Goal: Task Accomplishment & Management: Manage account settings

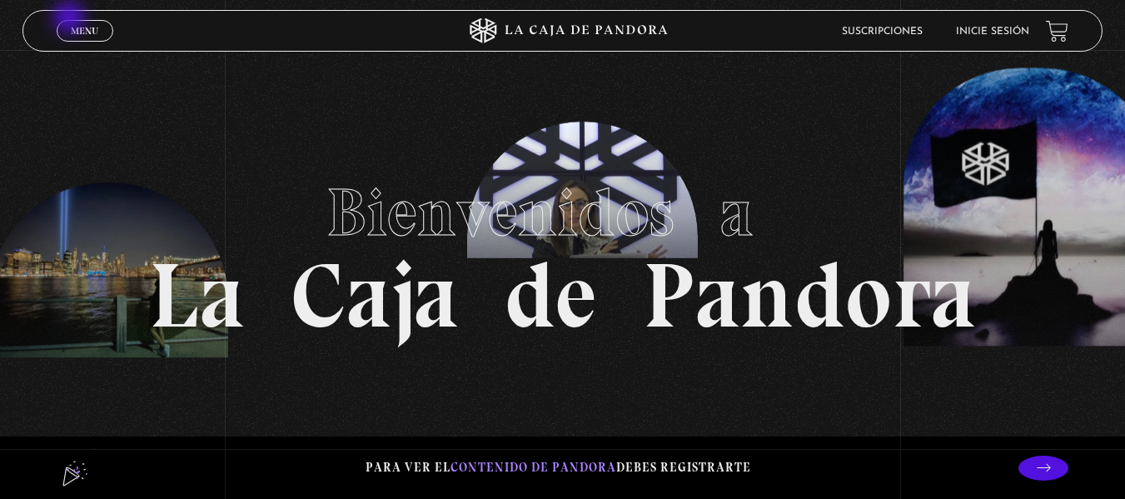
click at [71, 20] on link "Menu Cerrar" at bounding box center [85, 31] width 57 height 22
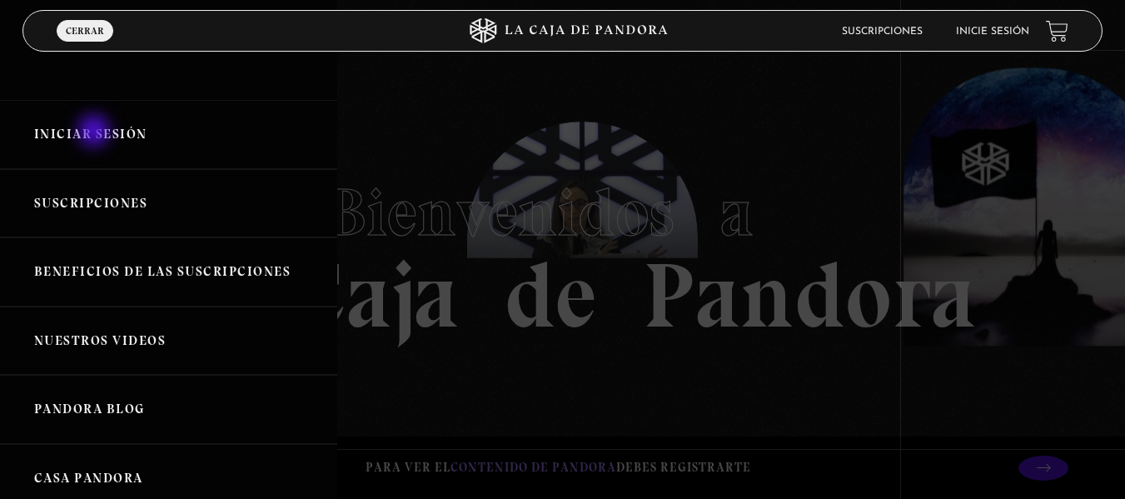
click at [96, 132] on link "Iniciar Sesión" at bounding box center [168, 134] width 337 height 69
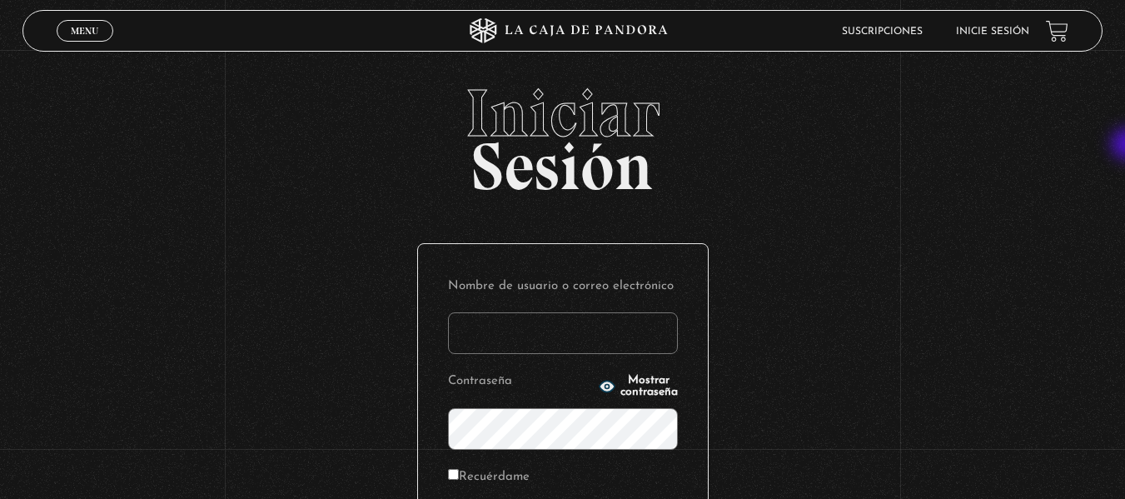
type input "[EMAIL_ADDRESS][DOMAIN_NAME]"
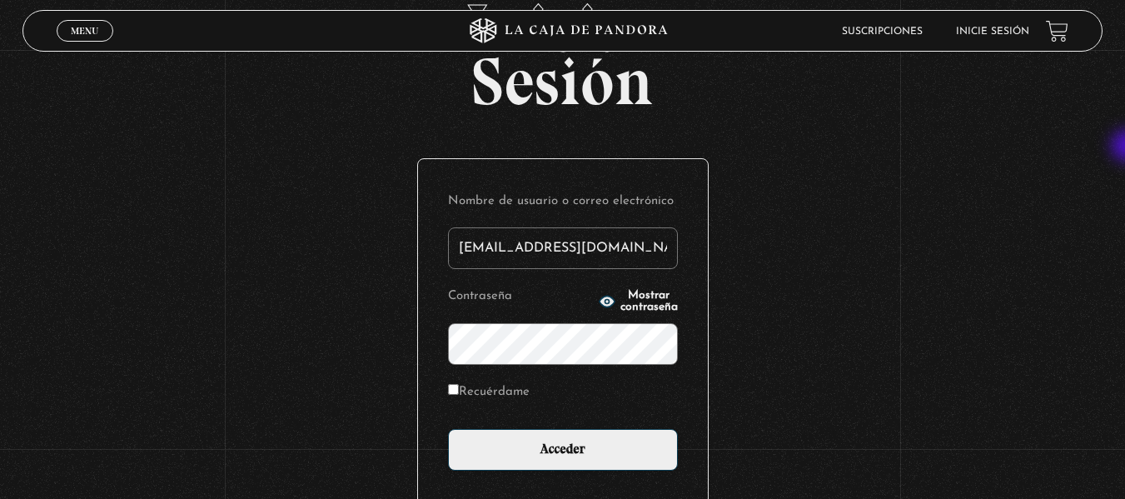
scroll to position [94, 0]
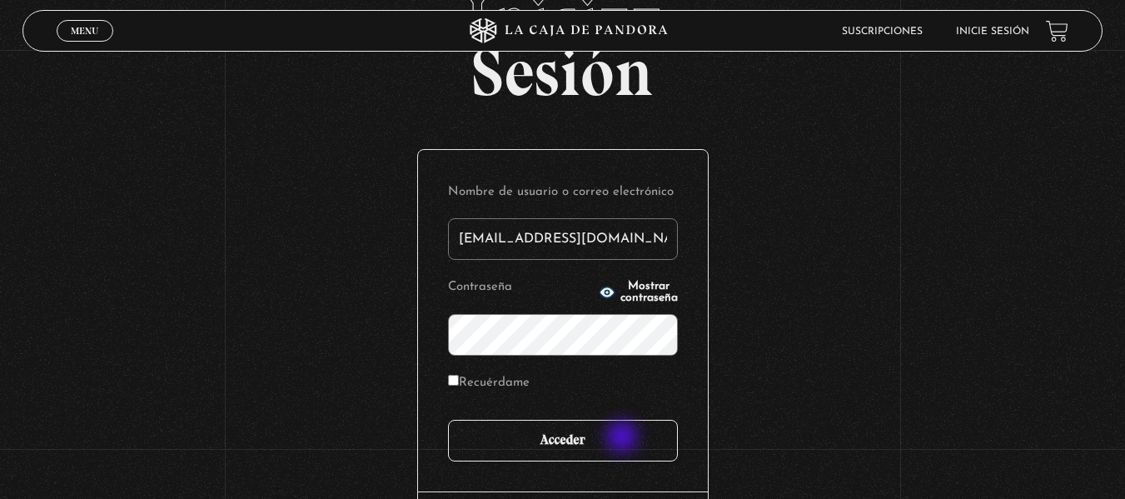
click at [624, 438] on input "Acceder" at bounding box center [563, 441] width 230 height 42
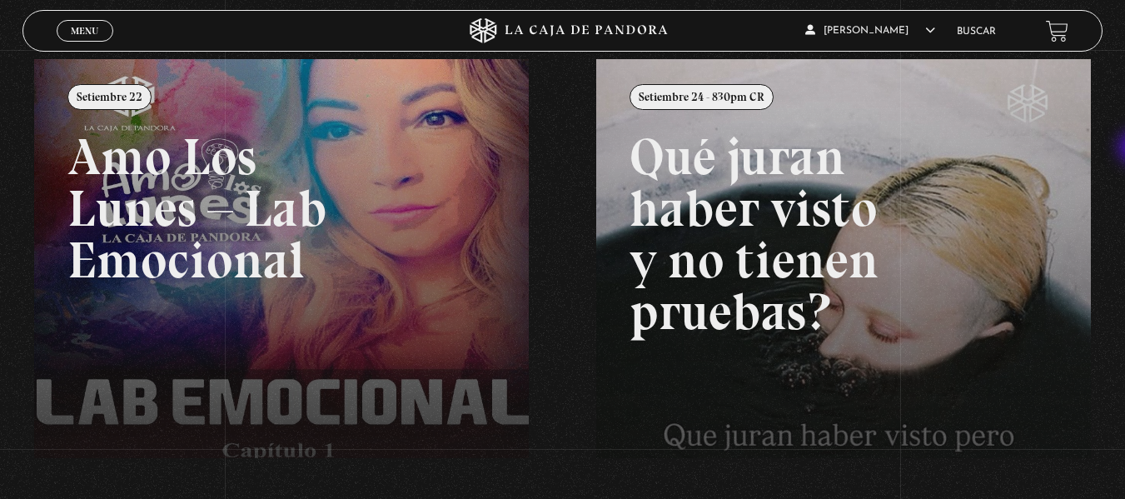
scroll to position [207, 0]
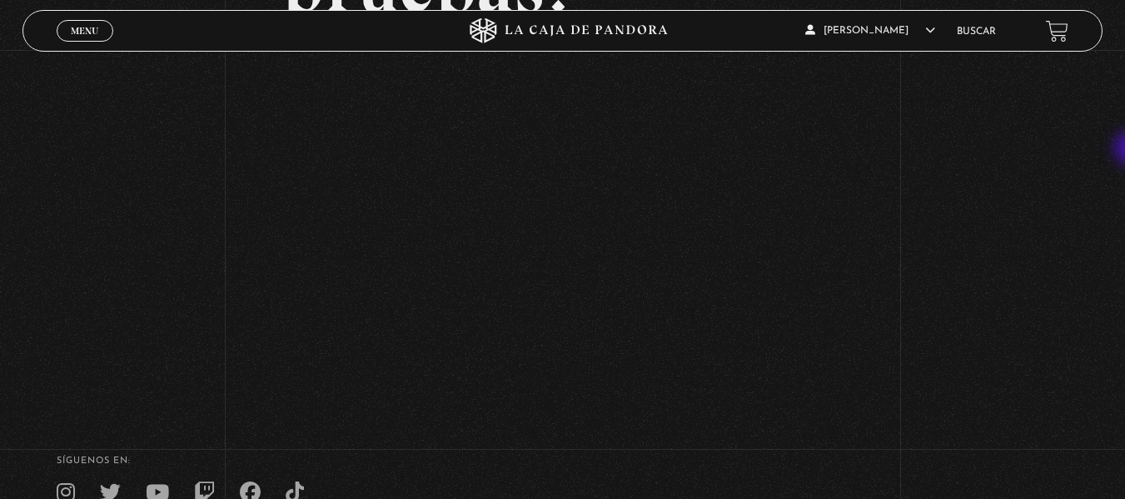
scroll to position [336, 0]
